Goal: Find specific page/section: Find specific page/section

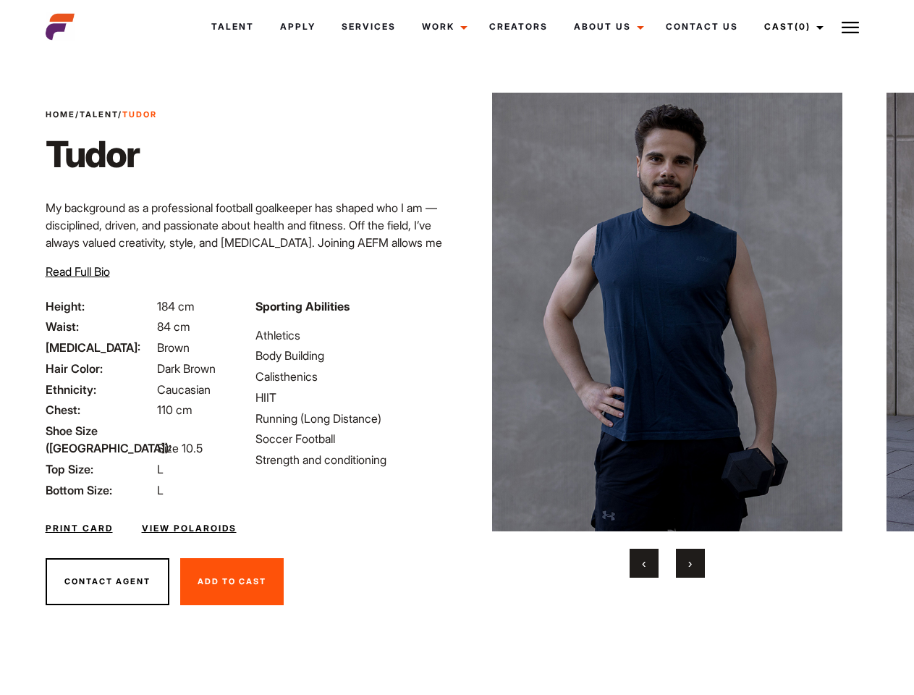
click at [790, 27] on link "Cast (0)" at bounding box center [791, 26] width 81 height 39
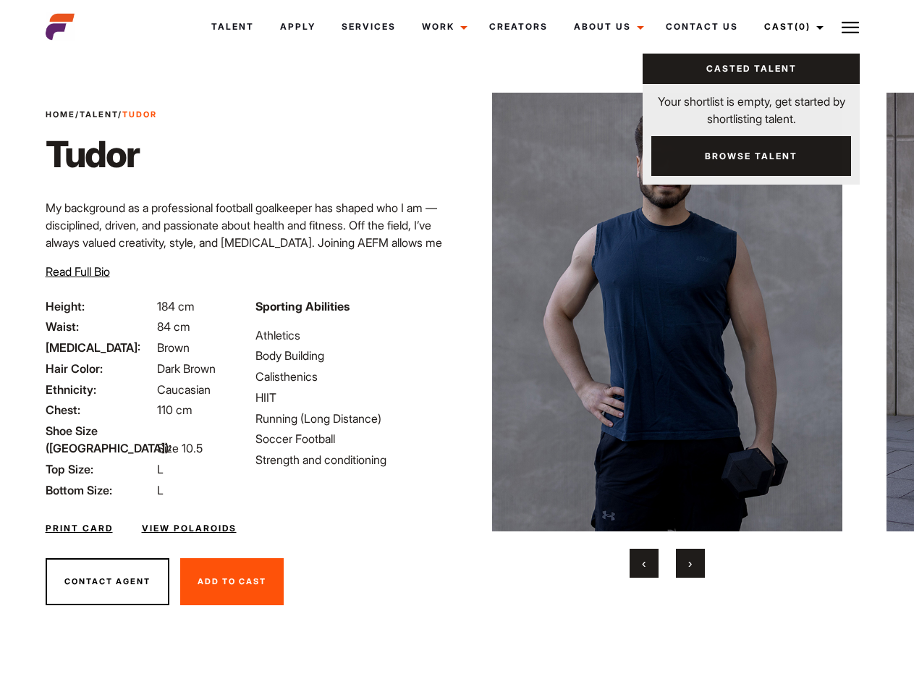
click at [850, 27] on img at bounding box center [850, 27] width 17 height 17
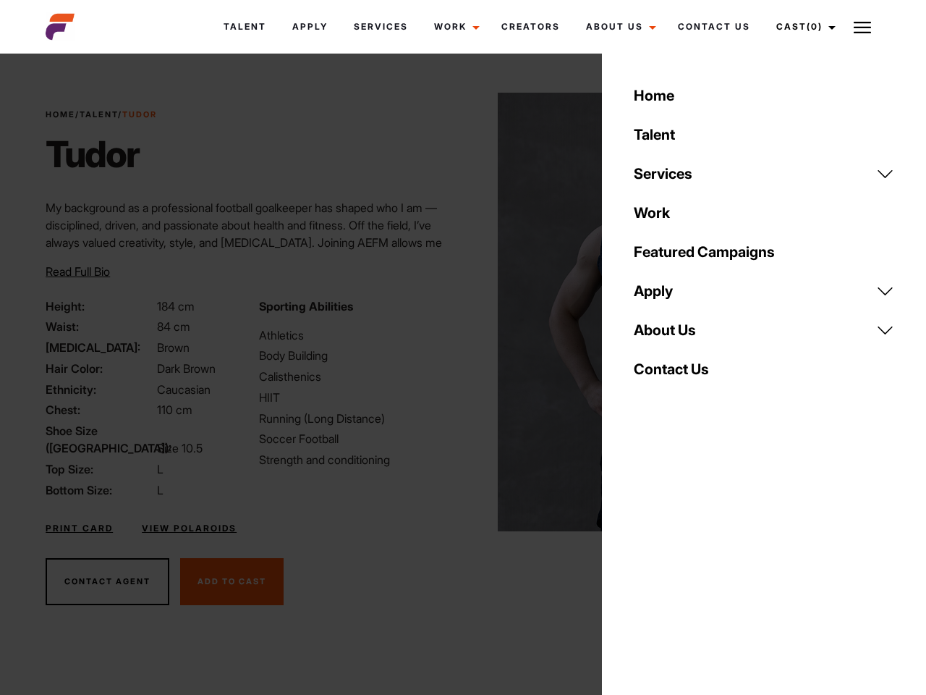
click at [666, 335] on body "Talent Apply Services Work Campaigns Jobs Job Request Creators About Us Founder…" at bounding box center [463, 390] width 926 height 665
click at [457, 312] on div "Sporting Abilities Athletics Body Building Calisthenics HIIT Running (Long Dist…" at bounding box center [356, 397] width 213 height 201
click at [644, 563] on div "Home Talent Services Talent Casting Photography Videography Creative Hair and M…" at bounding box center [764, 347] width 324 height 695
click at [690, 563] on div "Home Talent Services Talent Casting Photography Videography Creative Hair and M…" at bounding box center [764, 347] width 324 height 695
